Goal: Transaction & Acquisition: Purchase product/service

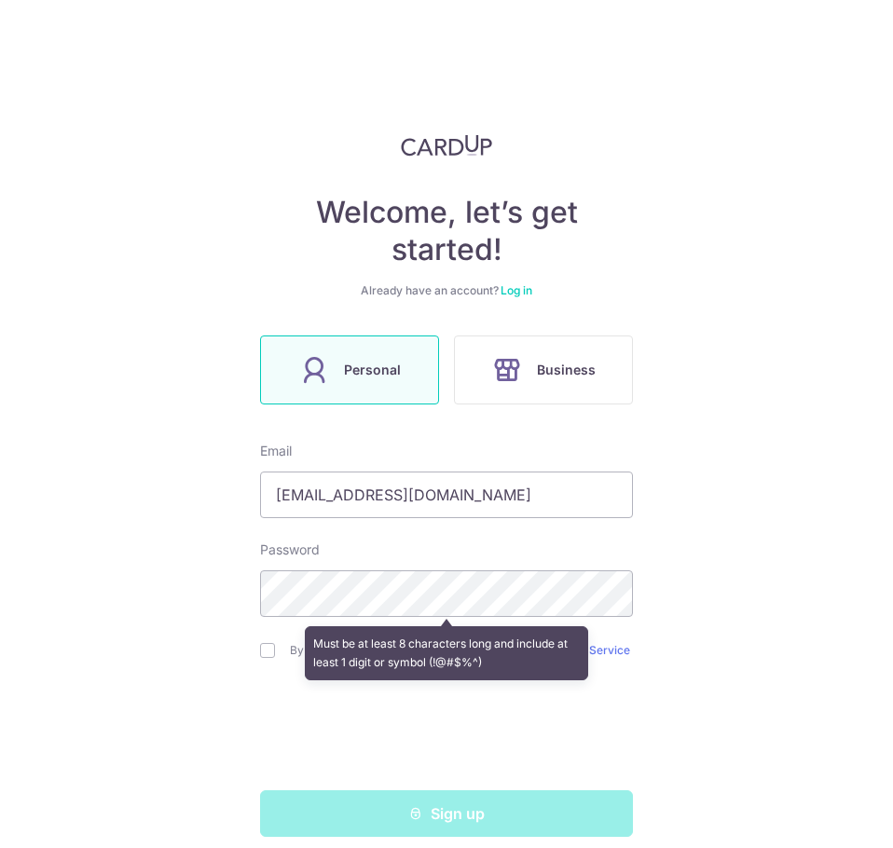
scroll to position [23, 0]
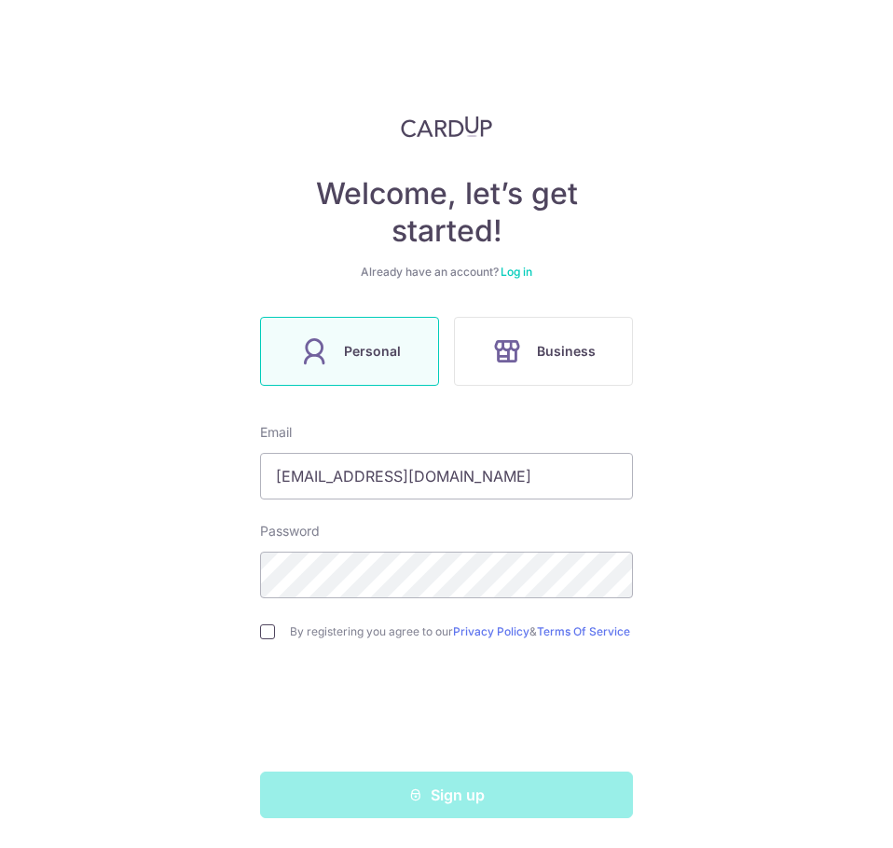
click at [260, 634] on input "checkbox" at bounding box center [267, 631] width 15 height 15
checkbox input "true"
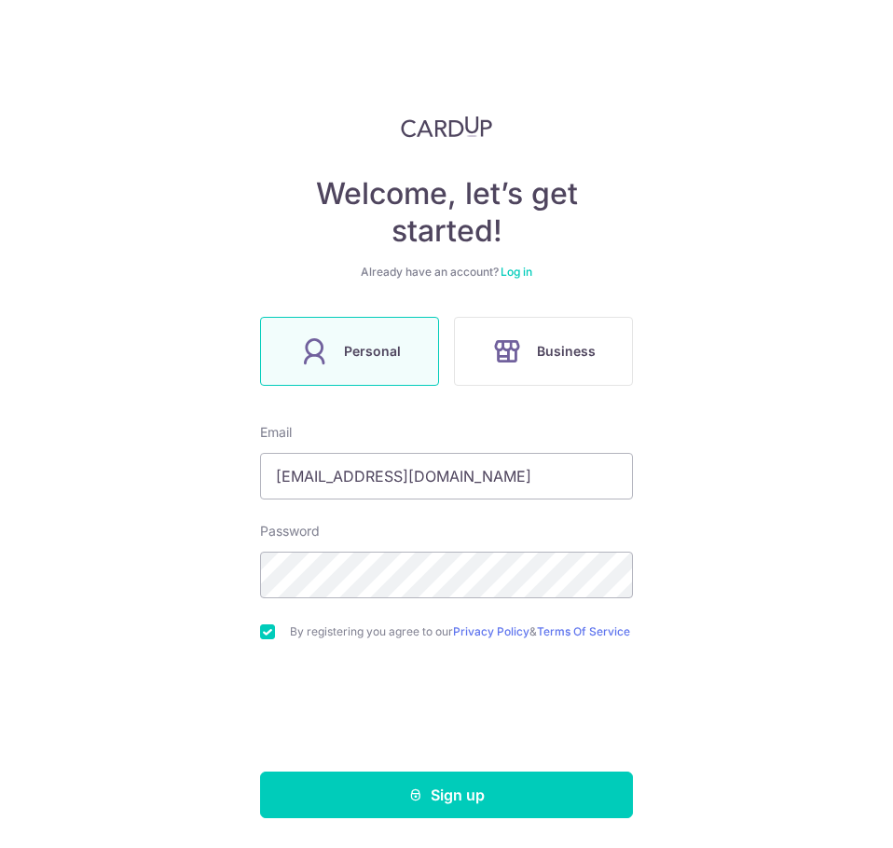
scroll to position [26, 0]
click at [0, 558] on html "Welcome, let’s get started! Already have an account? Log in Personal Business E…" at bounding box center [446, 424] width 893 height 848
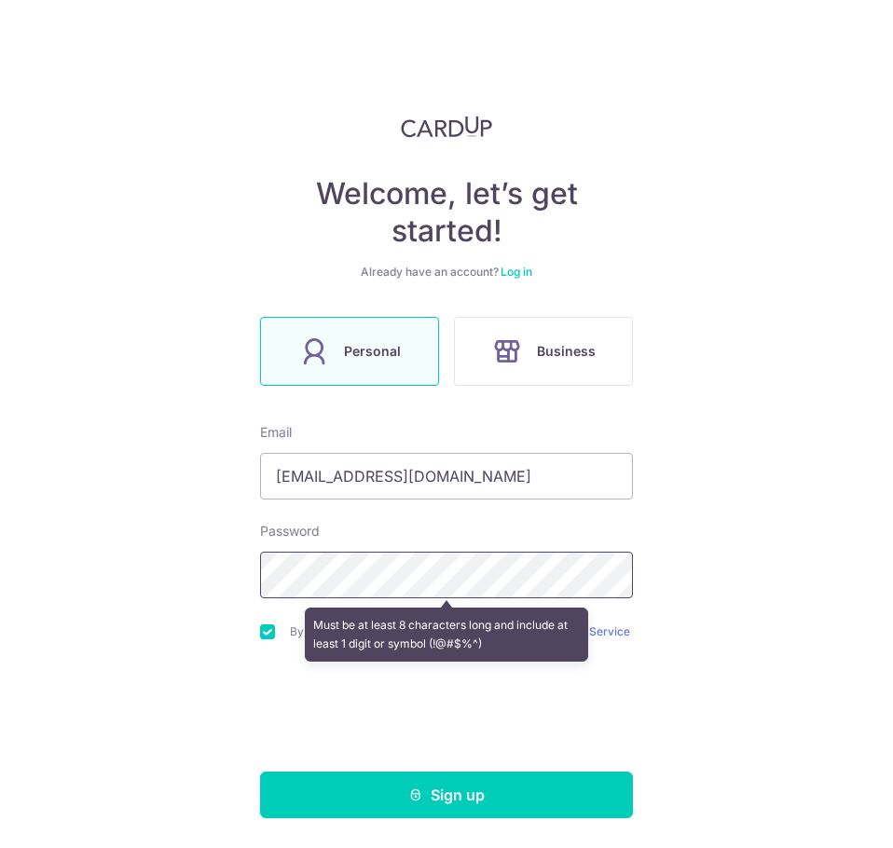
click at [78, 553] on div "Welcome, let’s get started! Already have an account? Log in Personal Business E…" at bounding box center [446, 424] width 893 height 848
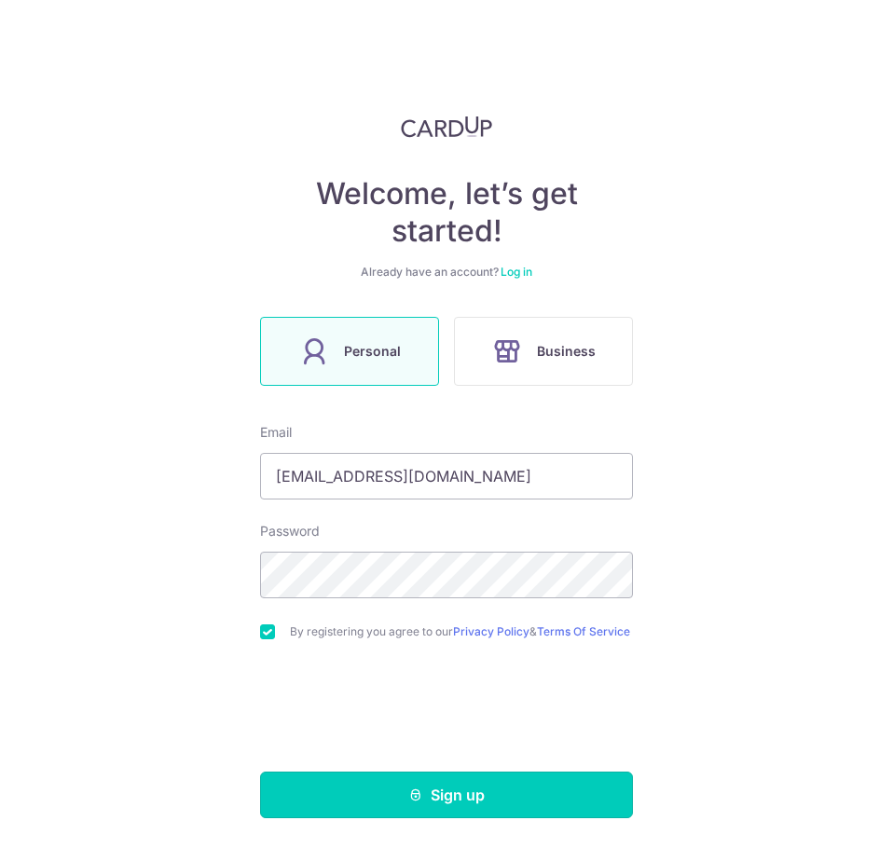
click at [422, 785] on button "Sign up" at bounding box center [446, 795] width 373 height 47
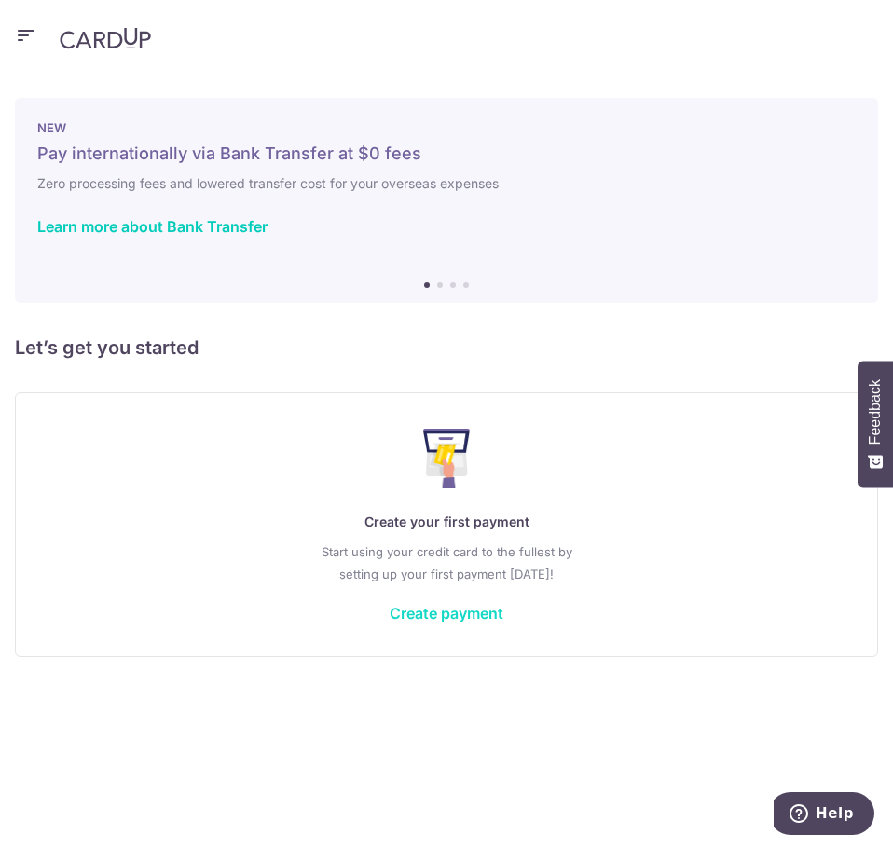
click at [475, 619] on link "Create payment" at bounding box center [446, 613] width 114 height 19
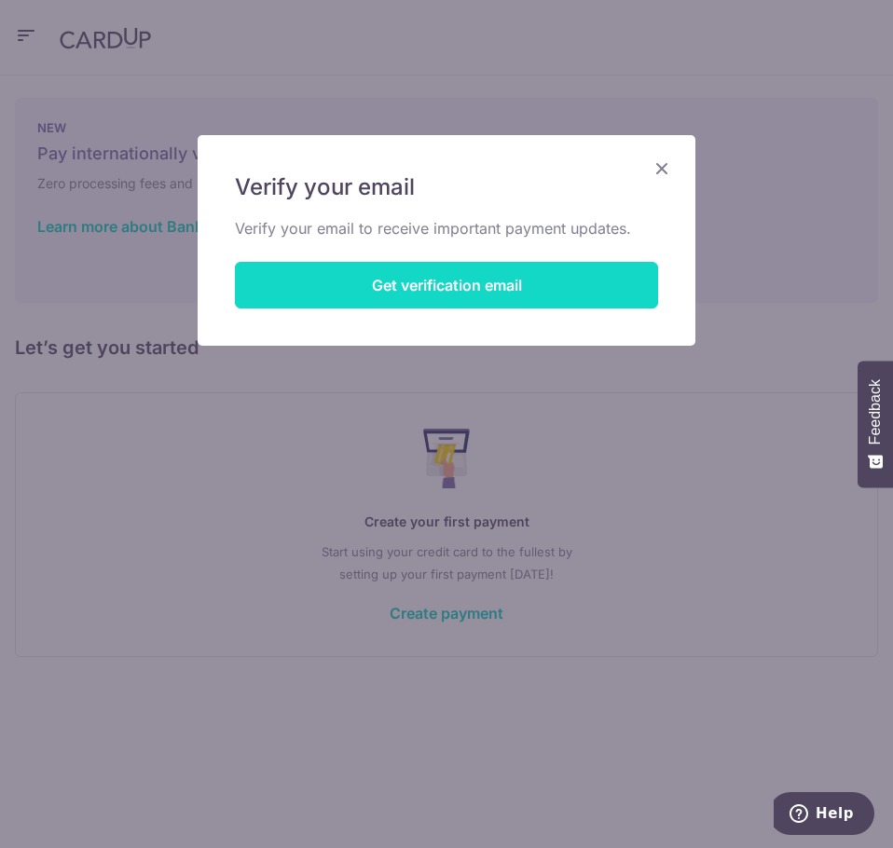
click at [608, 302] on button "Get verification email" at bounding box center [446, 285] width 423 height 47
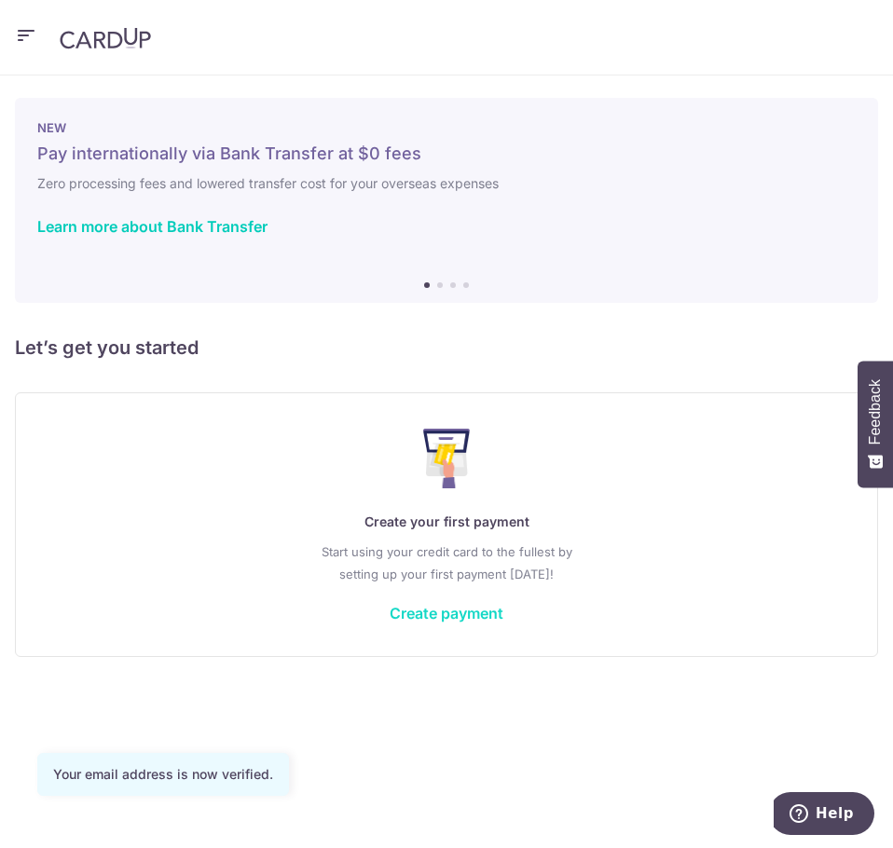
click at [493, 609] on link "Create payment" at bounding box center [446, 613] width 114 height 19
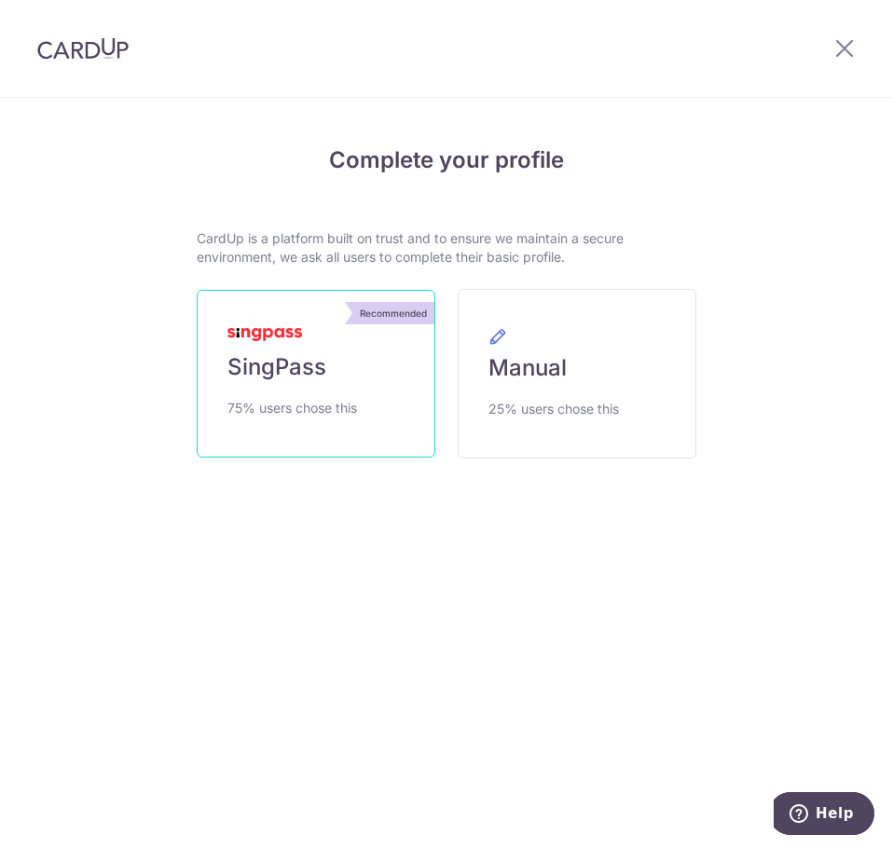
click at [340, 318] on link "Recommended SingPass 75% users chose this" at bounding box center [316, 374] width 239 height 168
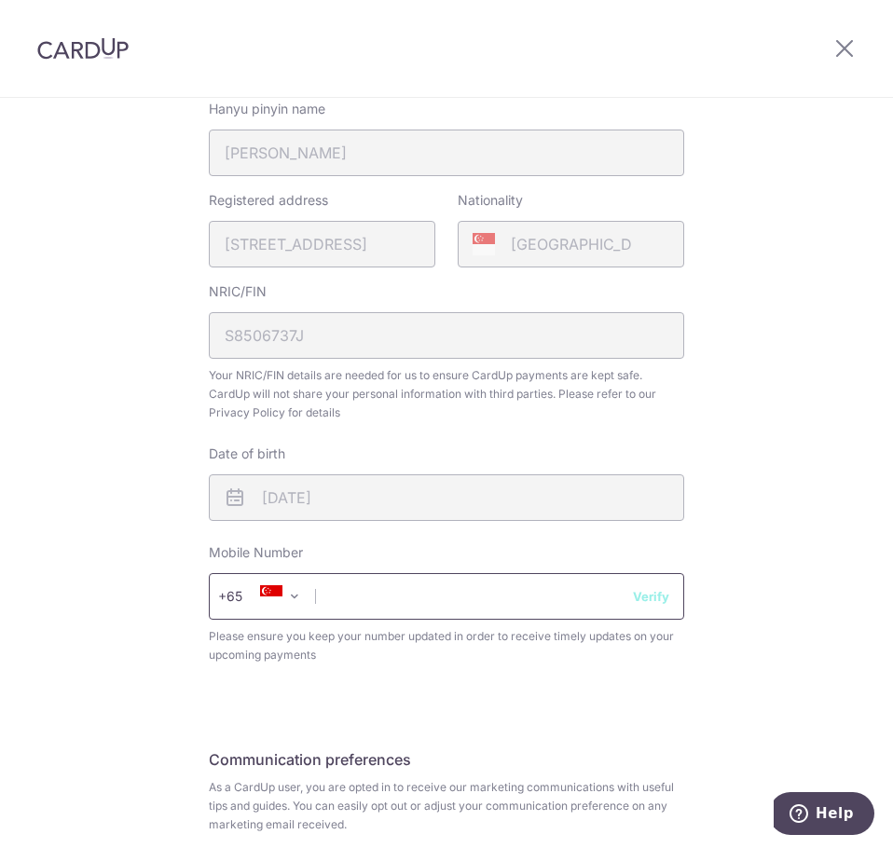
scroll to position [559, 0]
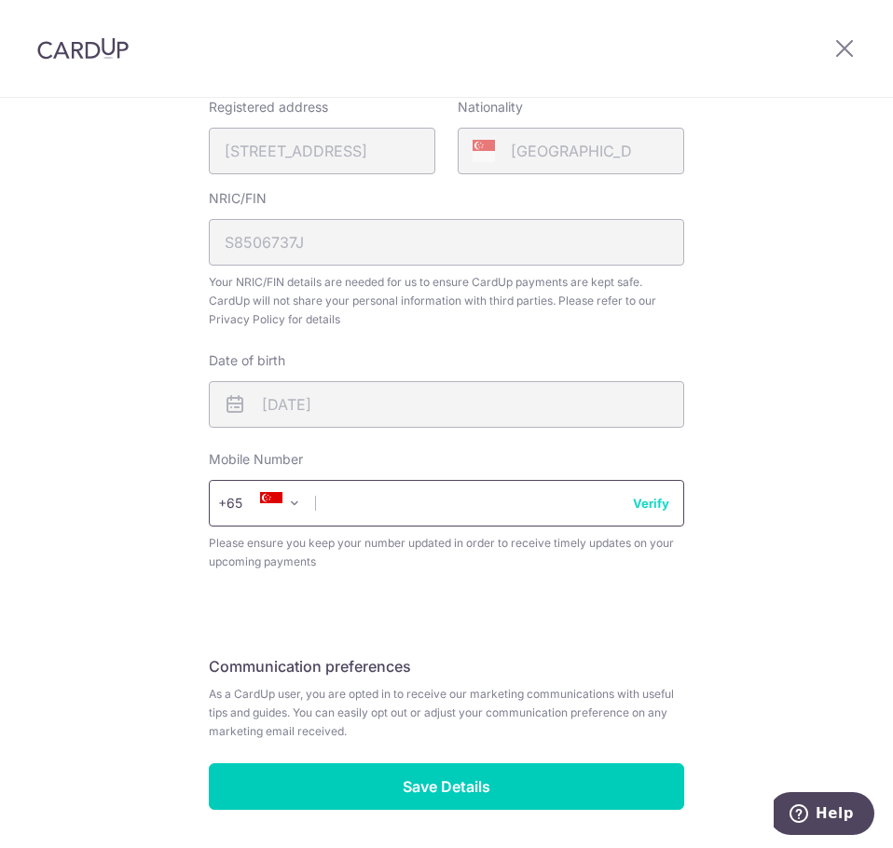
click at [496, 500] on input "text" at bounding box center [446, 503] width 475 height 47
type input "91837758"
click at [649, 500] on button "Verify" at bounding box center [651, 503] width 36 height 19
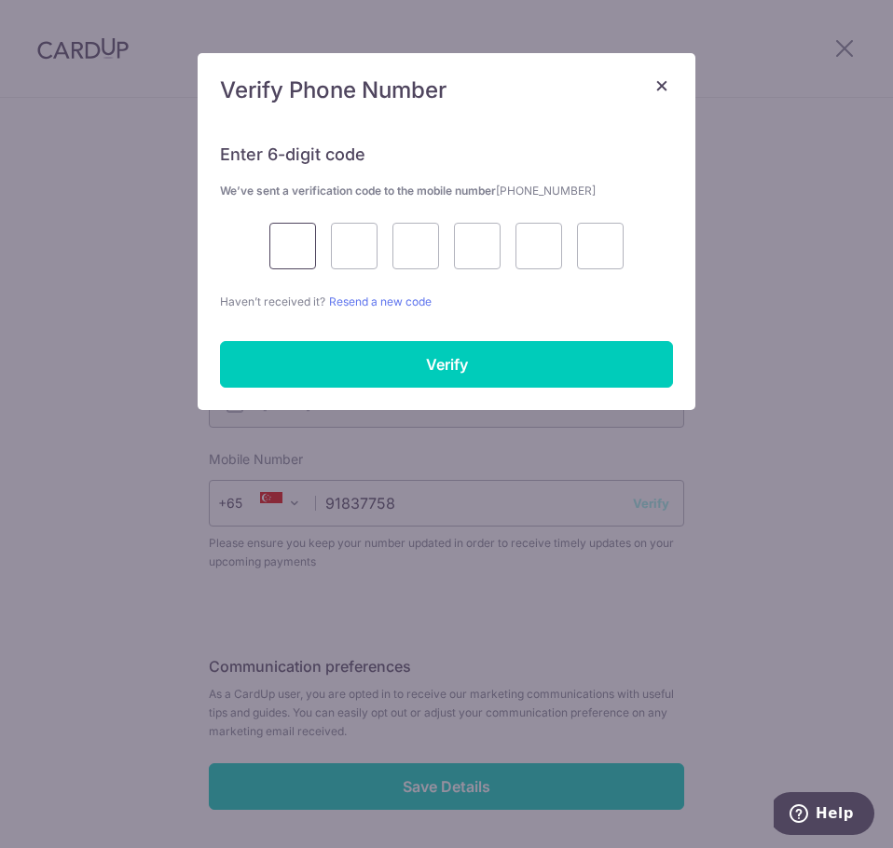
click at [304, 243] on input "text" at bounding box center [292, 246] width 47 height 47
type input "6"
type input "2"
type input "8"
type input "5"
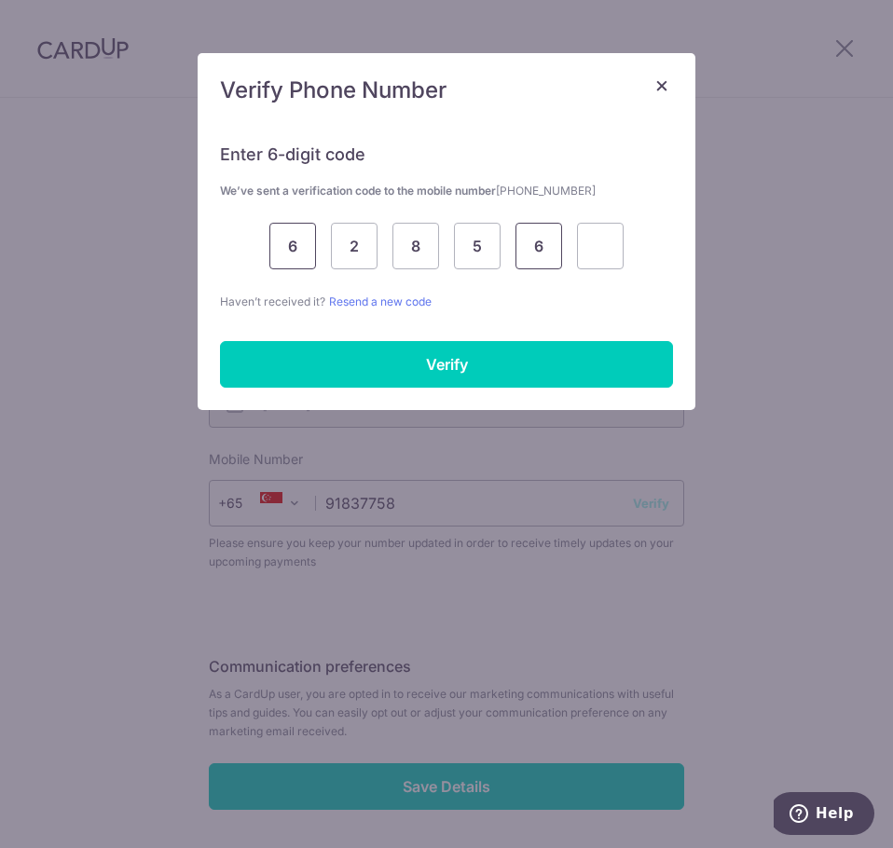
type input "6"
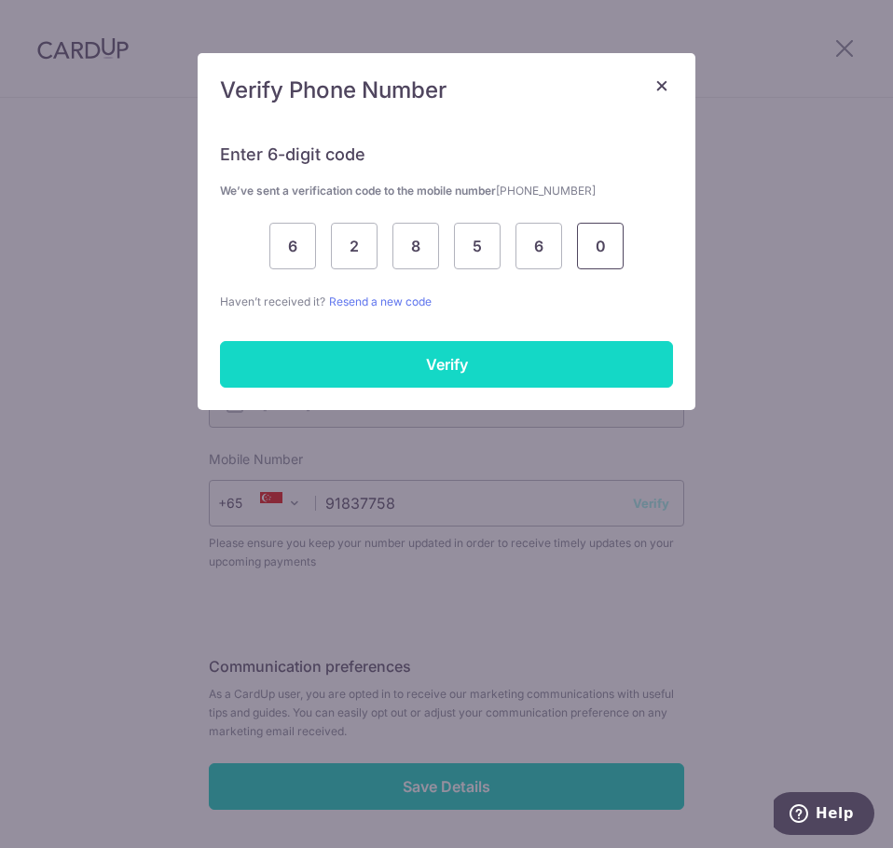
type input "0"
click at [545, 367] on input "Verify" at bounding box center [446, 364] width 453 height 47
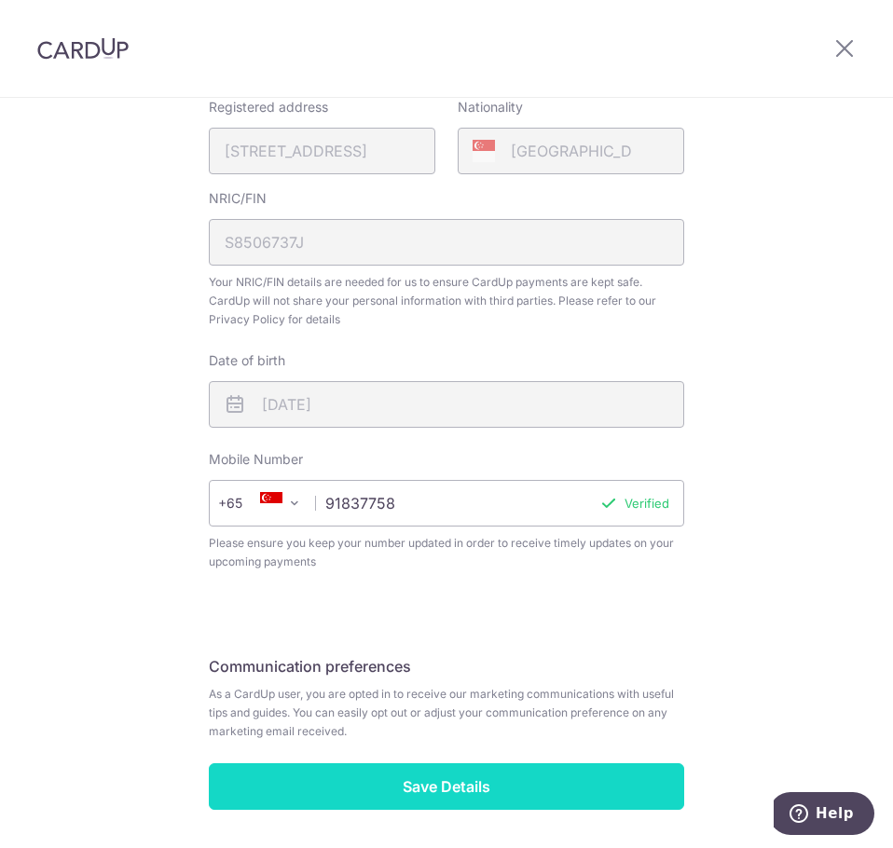
click at [486, 776] on input "Save Details" at bounding box center [446, 786] width 475 height 47
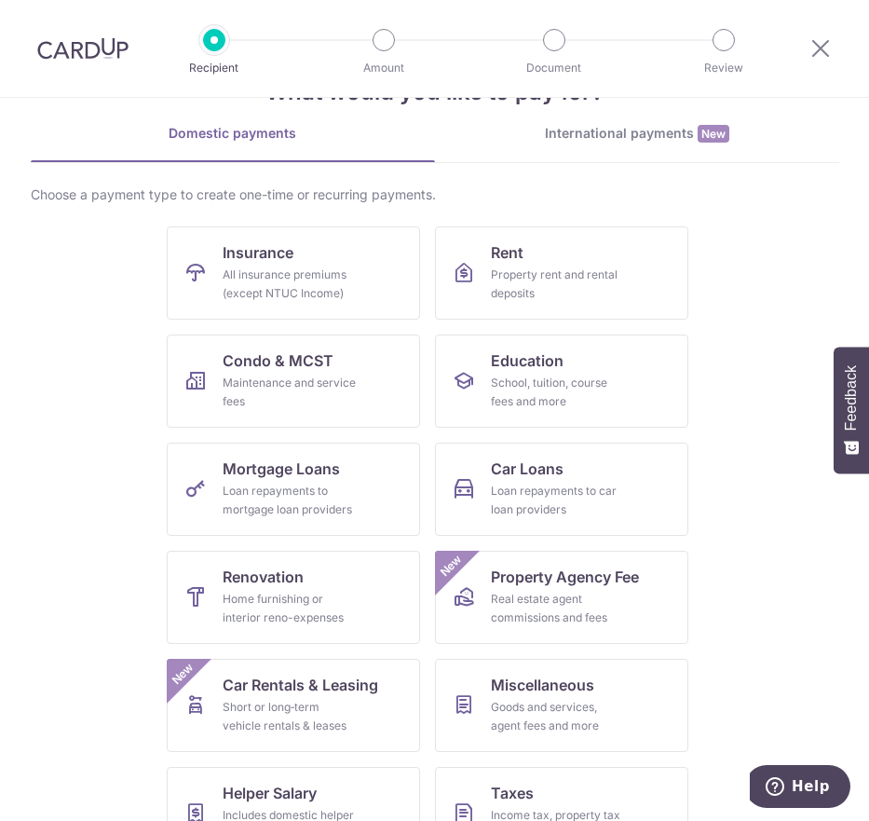
scroll to position [229, 0]
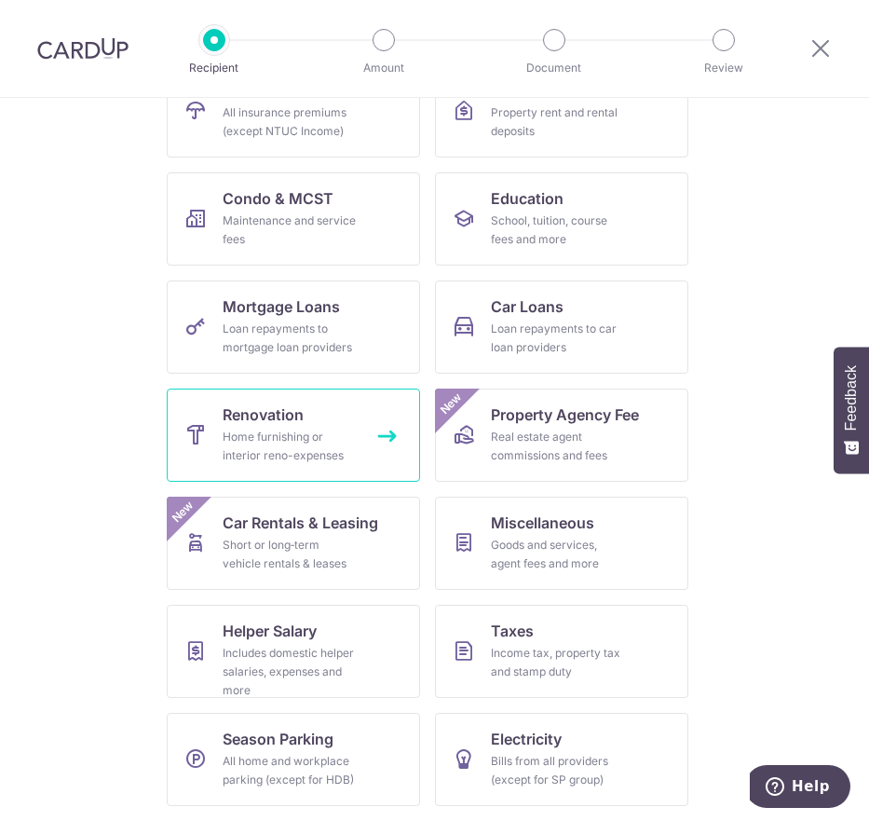
click at [304, 433] on div "Home furnishing or interior reno-expenses" at bounding box center [290, 446] width 134 height 37
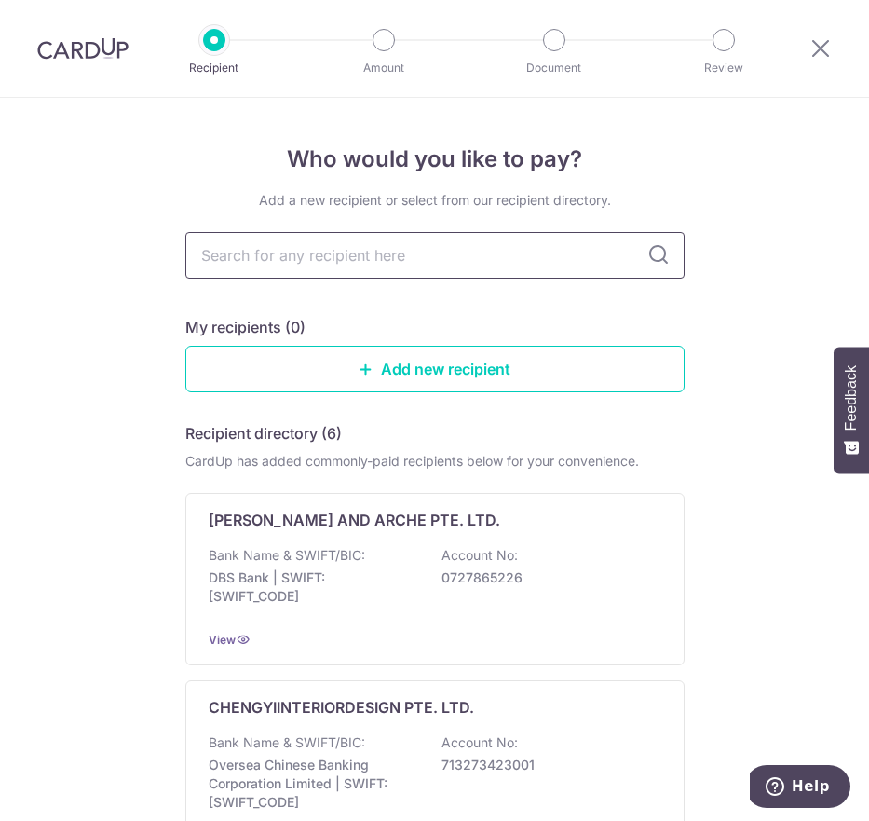
click at [609, 262] on input "text" at bounding box center [434, 255] width 499 height 47
type input "comfort home"
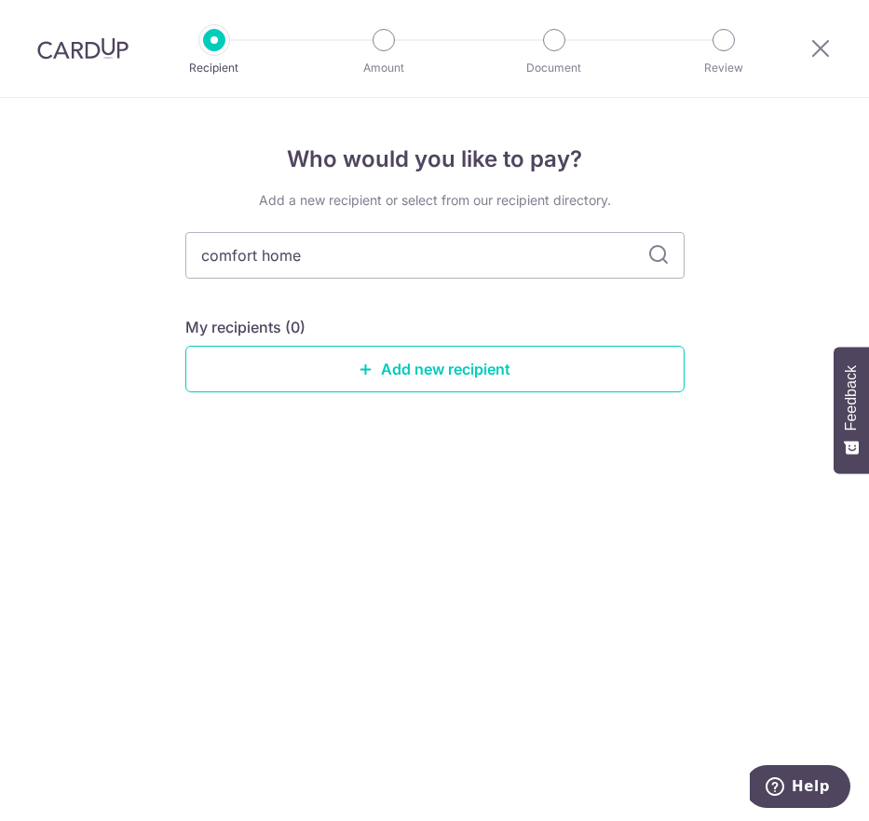
click at [654, 258] on icon at bounding box center [659, 255] width 22 height 22
drag, startPoint x: 257, startPoint y: 247, endPoint x: 51, endPoint y: 233, distance: 206.4
click at [51, 236] on div "Who would you like to pay? Add a new recipient or select from our recipient dir…" at bounding box center [434, 459] width 869 height 723
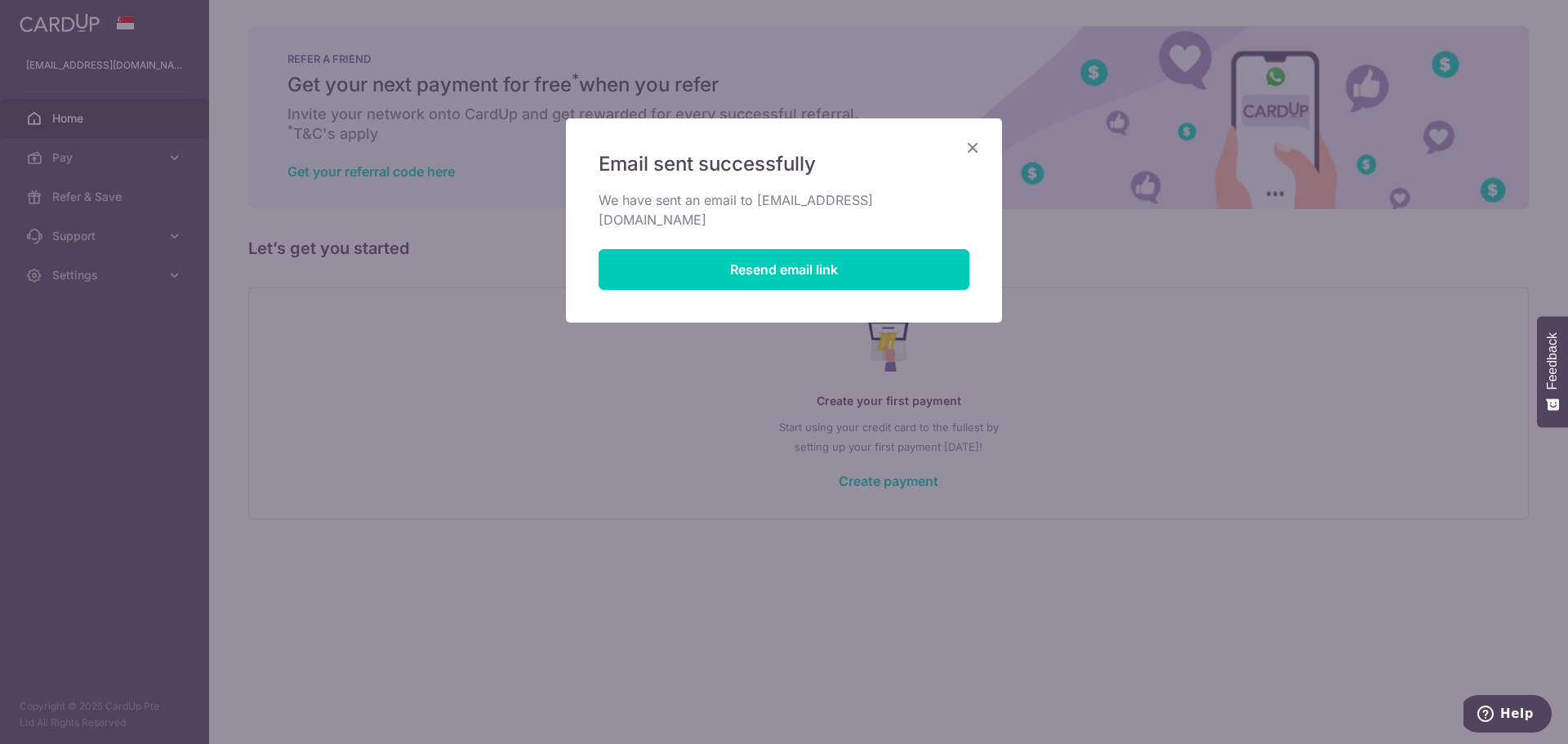
click at [975, 147] on icon "Close" at bounding box center [973, 147] width 19 height 20
